Goal: Information Seeking & Learning: Learn about a topic

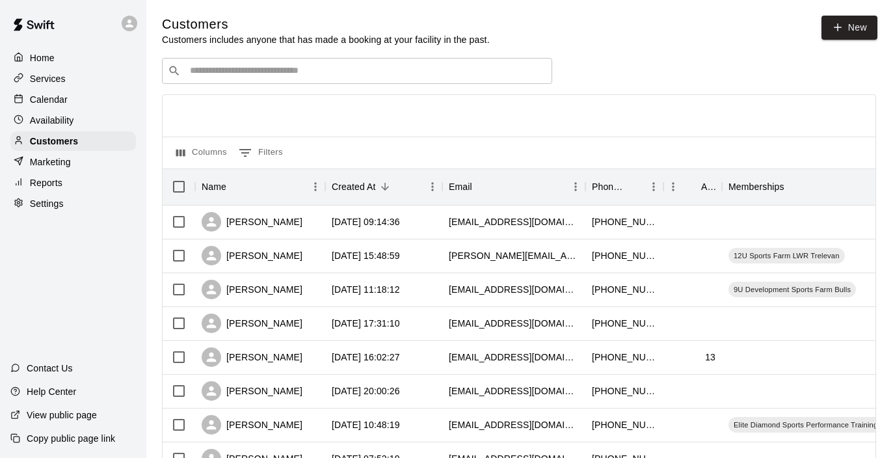
click at [390, 81] on div "​ ​" at bounding box center [357, 71] width 390 height 26
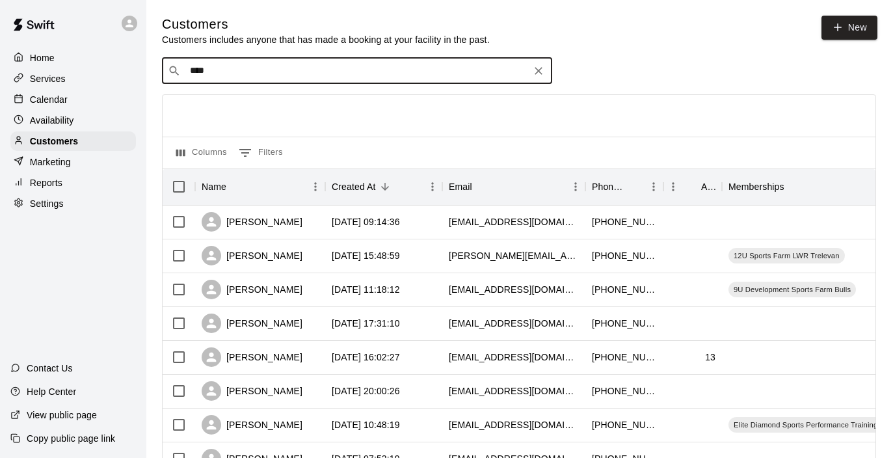
type input "*****"
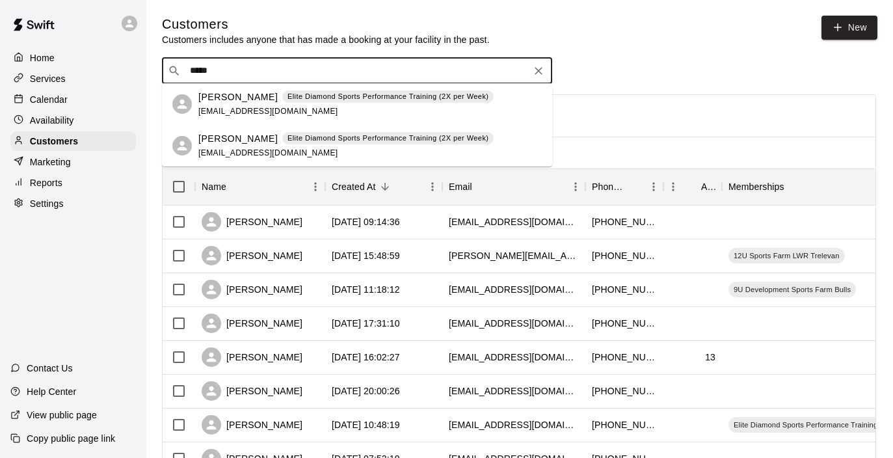
click at [215, 94] on p "[PERSON_NAME]" at bounding box center [237, 97] width 79 height 14
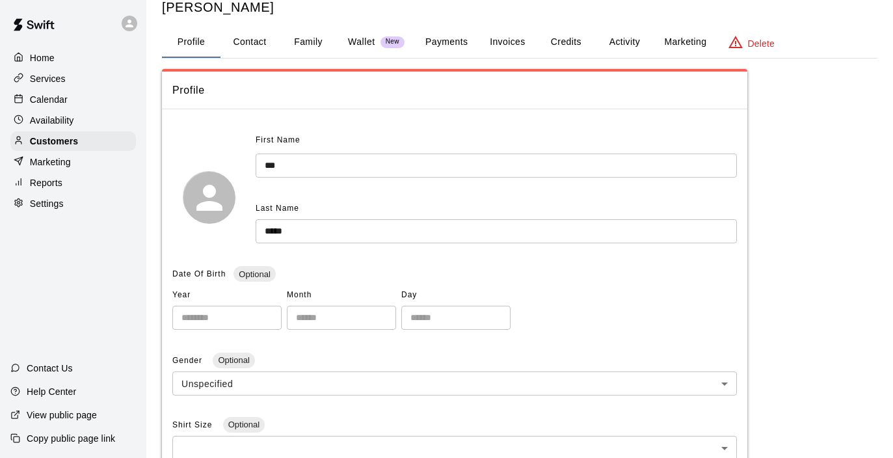
scroll to position [38, 0]
click at [235, 46] on button "Contact" at bounding box center [250, 42] width 59 height 31
select select "**"
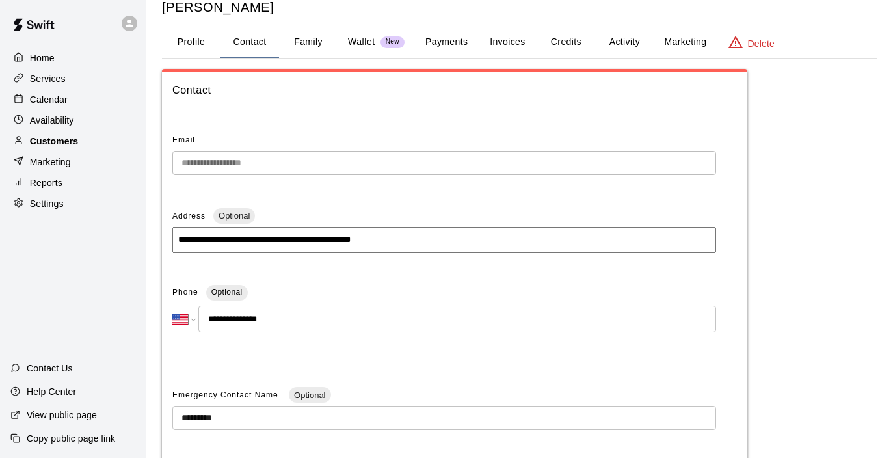
click at [94, 135] on div "Customers" at bounding box center [73, 141] width 126 height 20
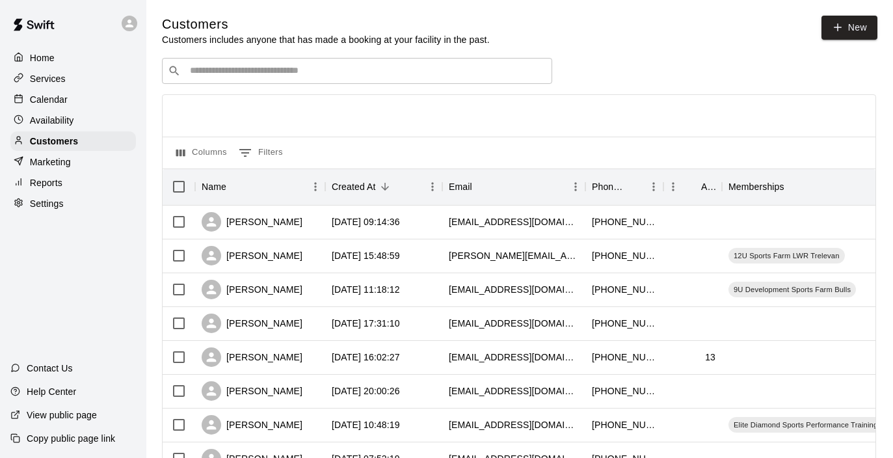
click at [238, 65] on input "Search customers by name or email" at bounding box center [366, 70] width 360 height 13
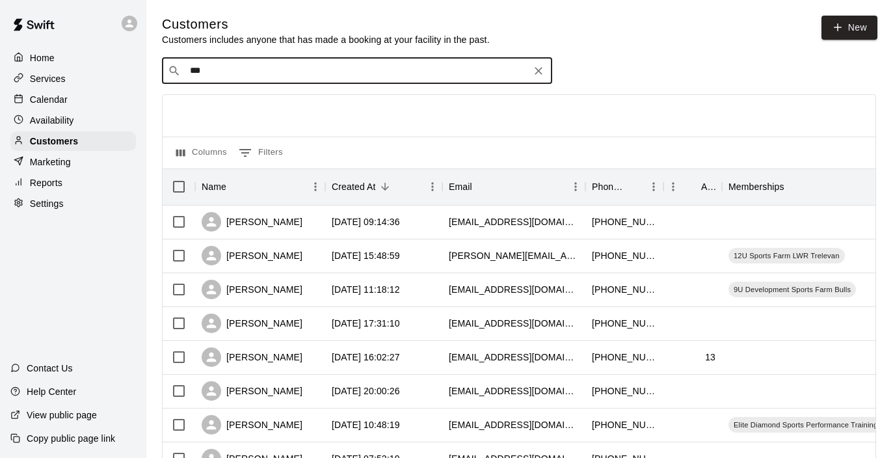
type input "****"
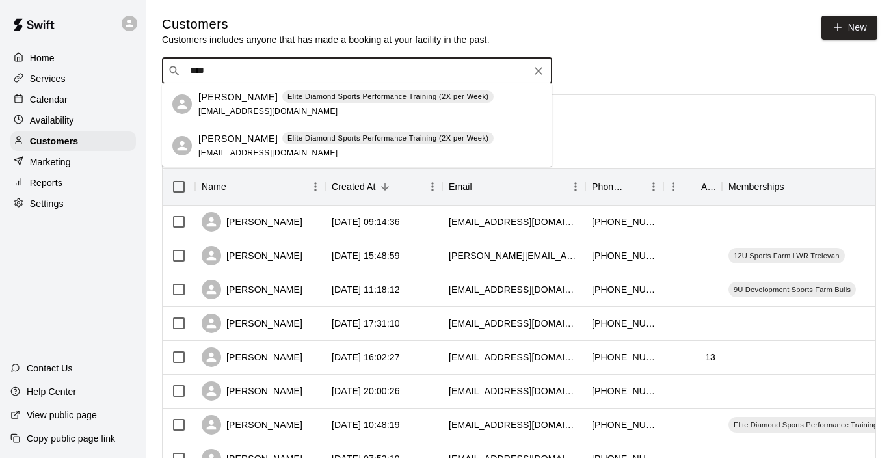
click at [209, 133] on p "[PERSON_NAME]" at bounding box center [237, 139] width 79 height 14
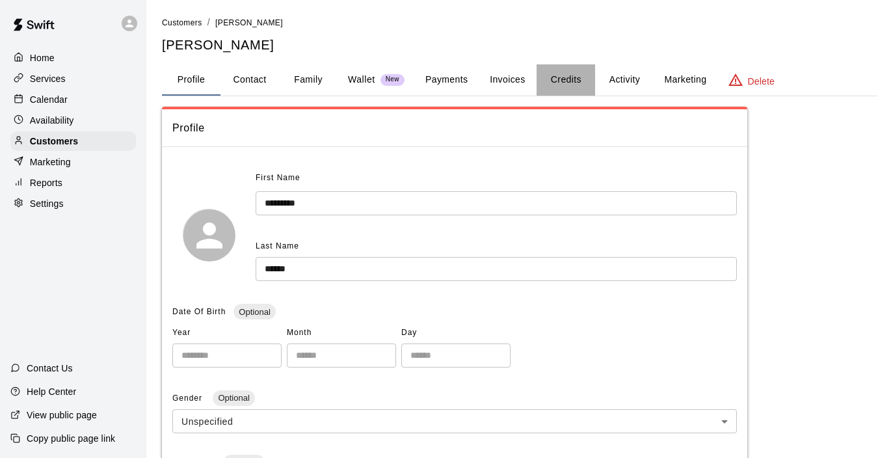
click at [567, 79] on button "Credits" at bounding box center [566, 79] width 59 height 31
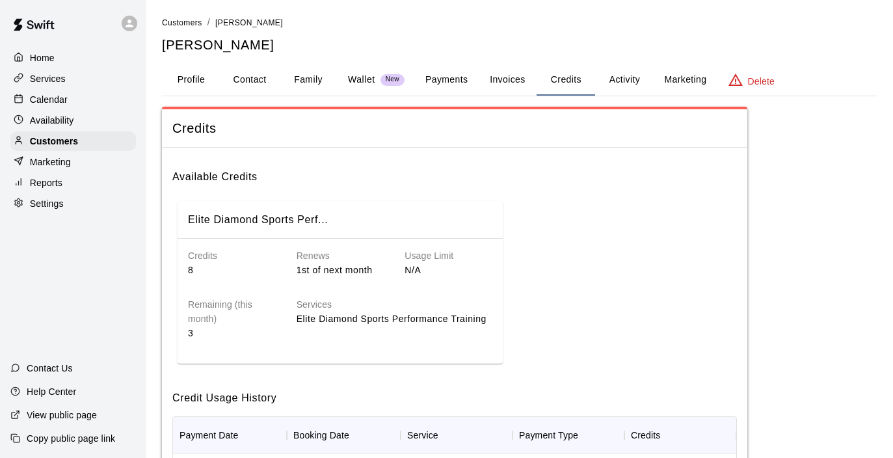
click at [626, 74] on button "Activity" at bounding box center [624, 79] width 59 height 31
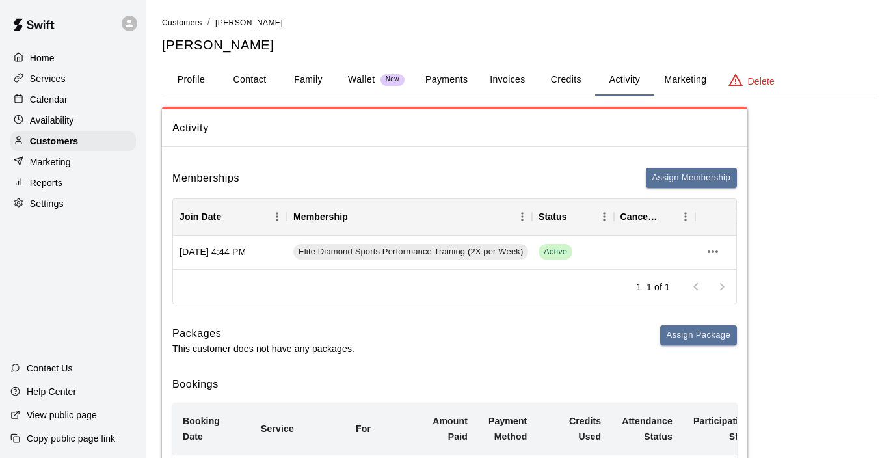
click at [54, 72] on p "Services" at bounding box center [48, 78] width 36 height 13
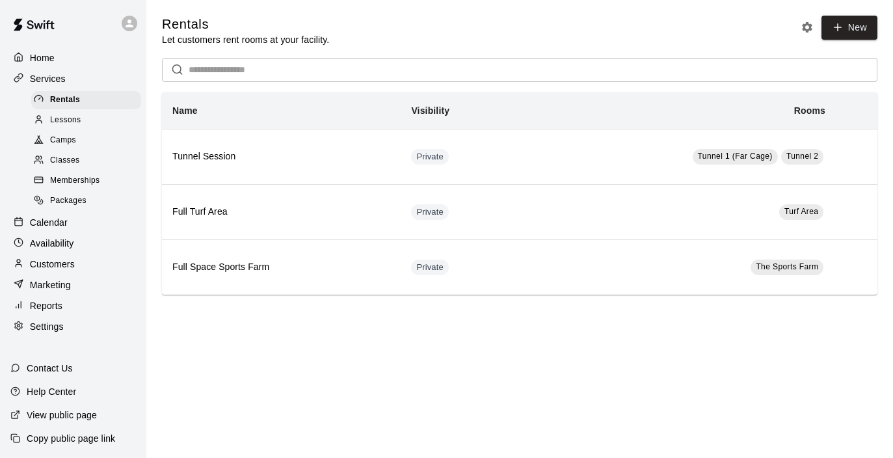
click at [70, 180] on span "Memberships" at bounding box center [74, 180] width 49 height 13
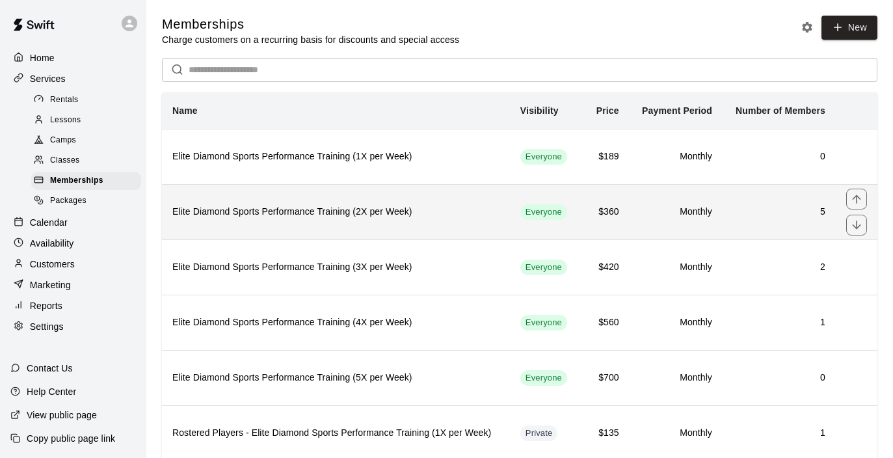
click at [481, 205] on h6 "Elite Diamond Sports Performance Training (2X per Week)" at bounding box center [335, 212] width 327 height 14
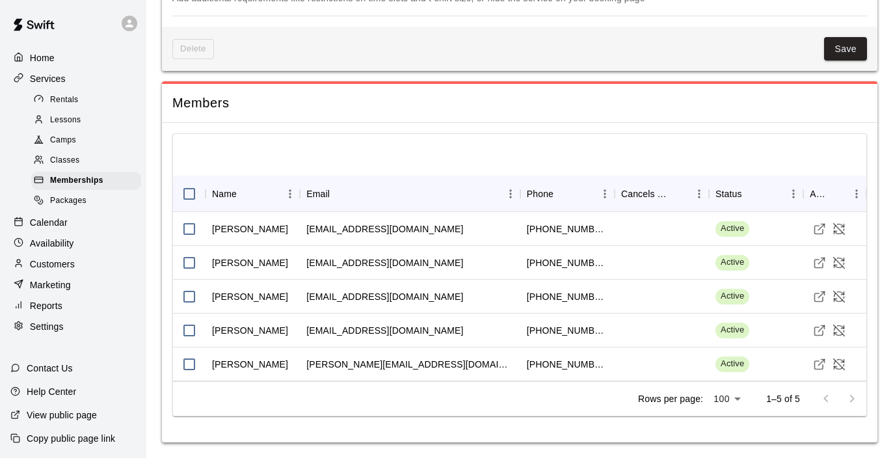
scroll to position [1082, 0]
click at [103, 174] on span "Memberships" at bounding box center [76, 180] width 53 height 13
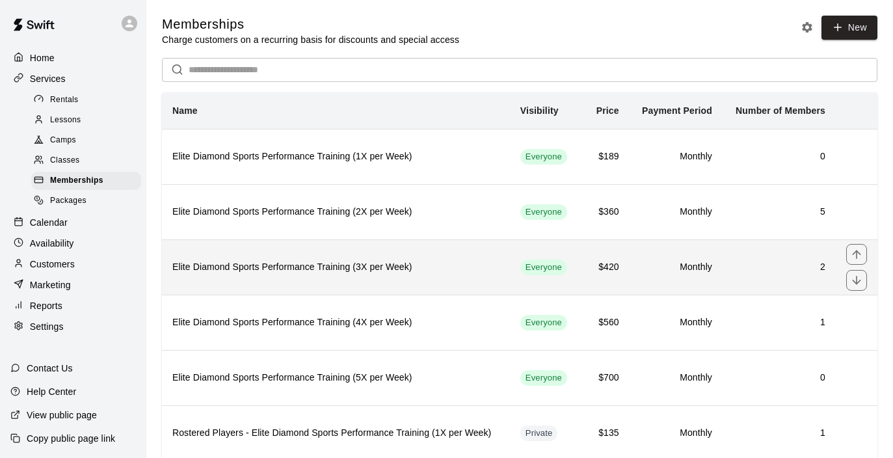
click at [463, 270] on h6 "Elite Diamond Sports Performance Training (3X per Week)" at bounding box center [335, 267] width 327 height 14
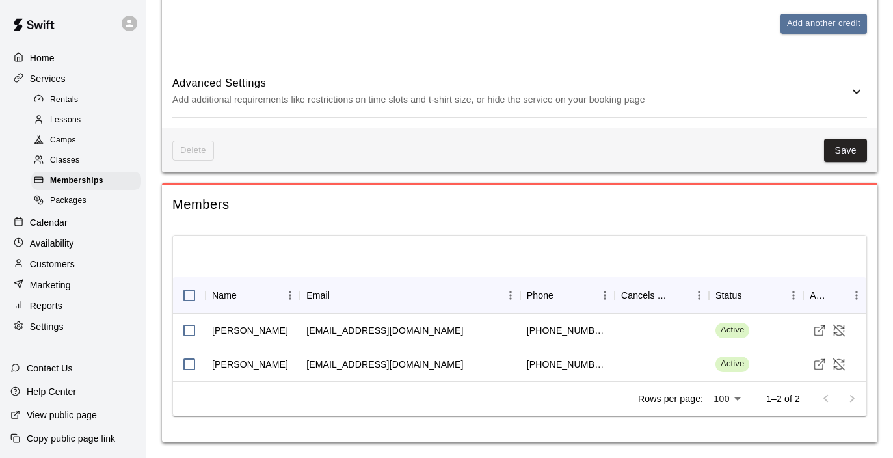
scroll to position [989, 0]
click at [112, 179] on div "Memberships" at bounding box center [86, 181] width 110 height 18
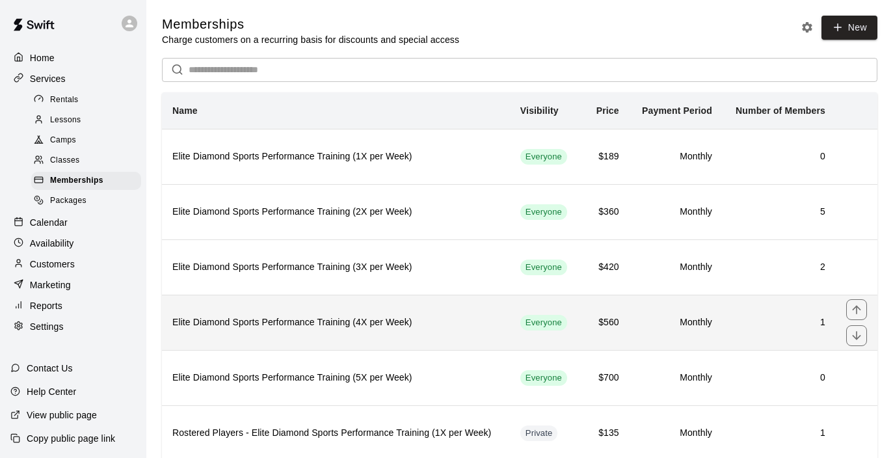
click at [344, 336] on th "Elite Diamond Sports Performance Training (4X per Week)" at bounding box center [336, 322] width 348 height 55
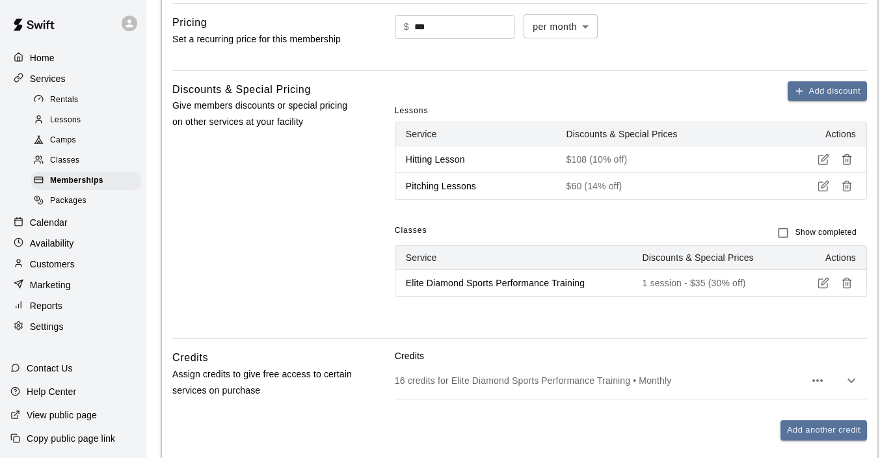
scroll to position [929, 0]
